Goal: Check status

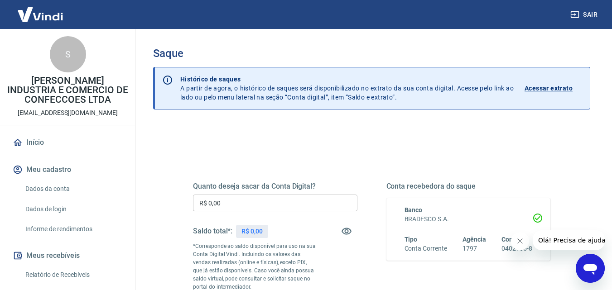
click at [547, 86] on p "Acessar extrato" at bounding box center [549, 88] width 48 height 9
